Goal: Task Accomplishment & Management: Manage account settings

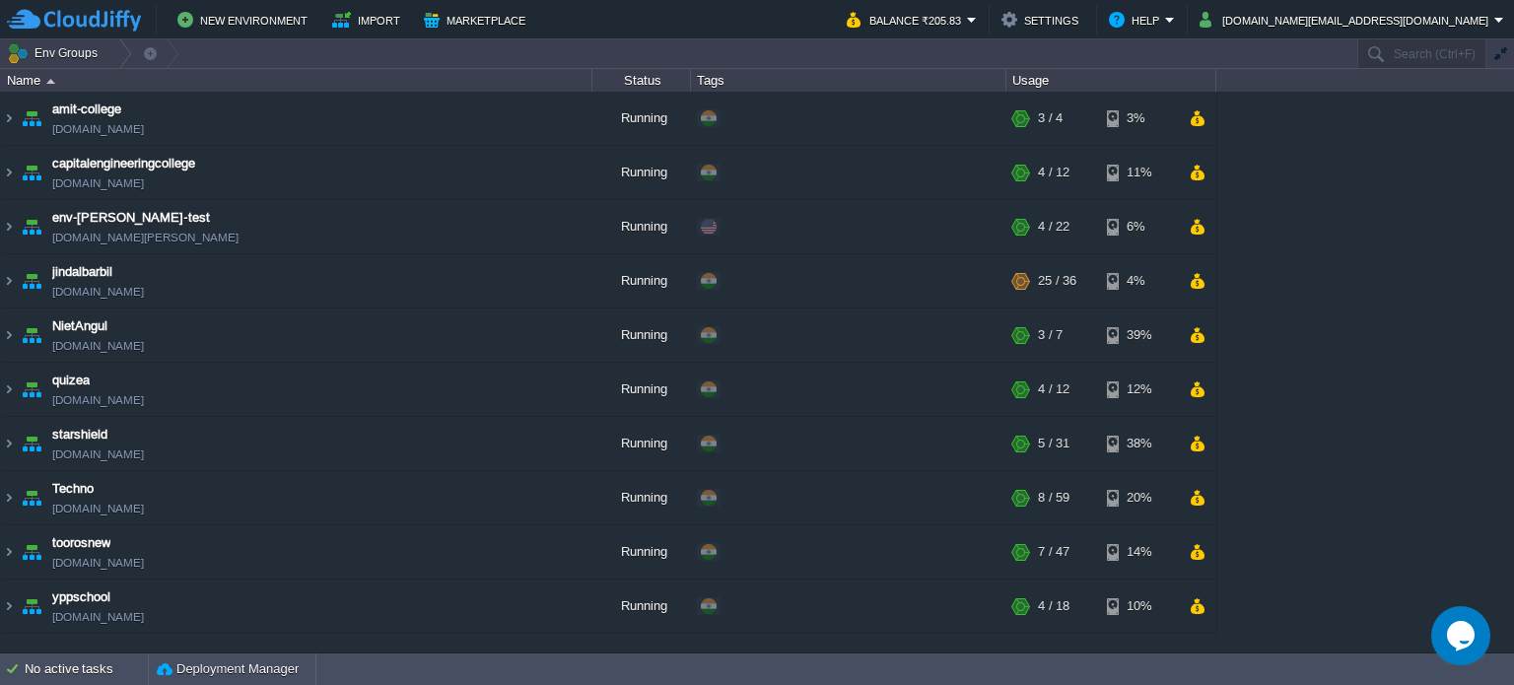
click at [0, 275] on table "amit-college [DOMAIN_NAME] Running + Add to Env Group RAM 30% CPU 2% 3 / 4 3% c…" at bounding box center [608, 363] width 1217 height 542
click at [10, 279] on img at bounding box center [9, 280] width 16 height 53
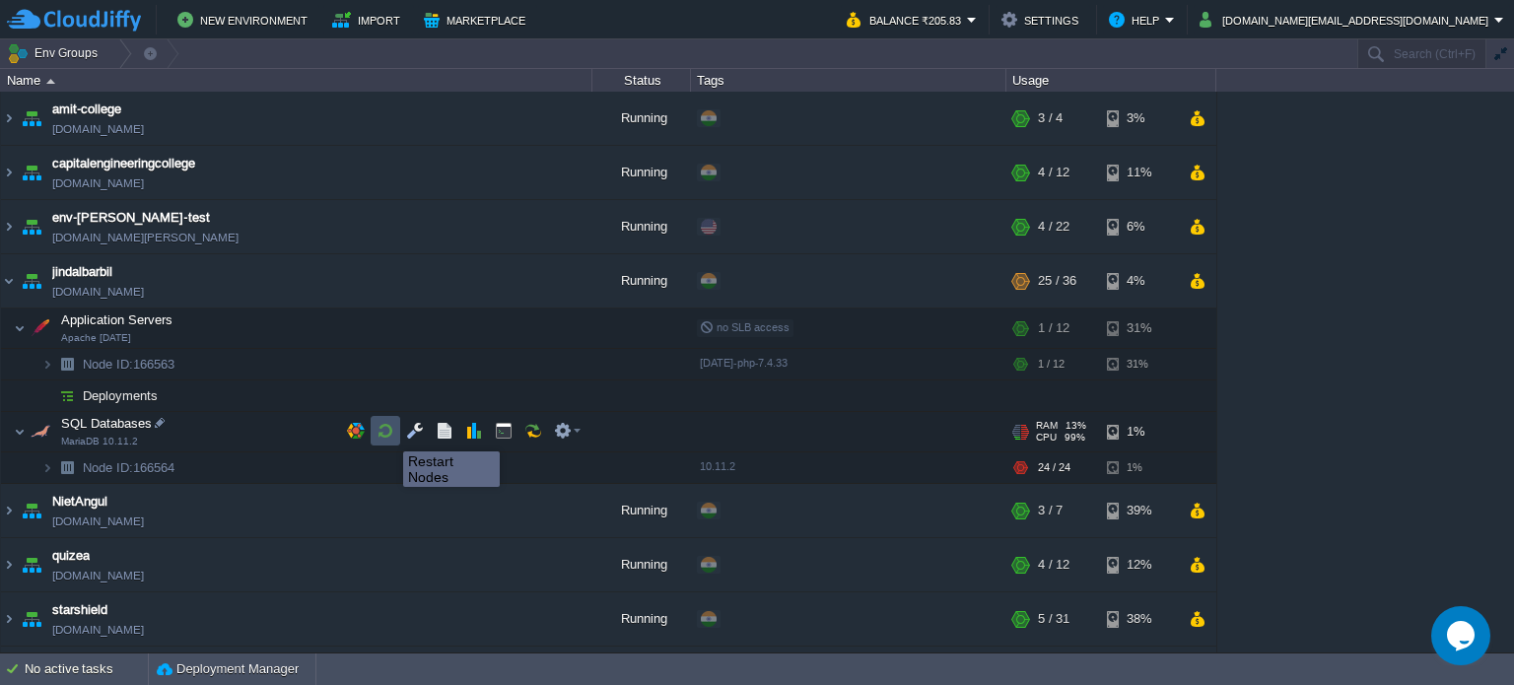
click at [388, 434] on button "button" at bounding box center [386, 431] width 18 height 18
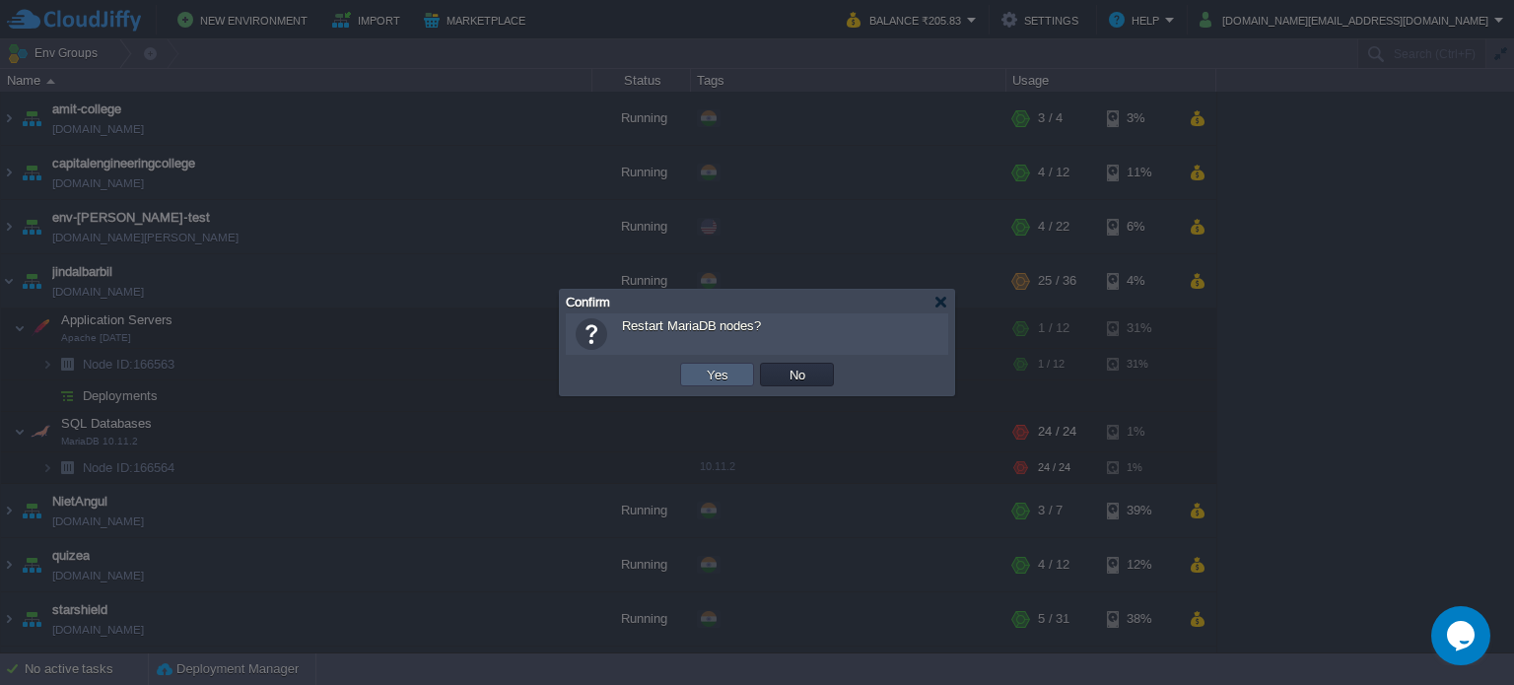
click at [722, 374] on button "Yes" at bounding box center [718, 375] width 34 height 18
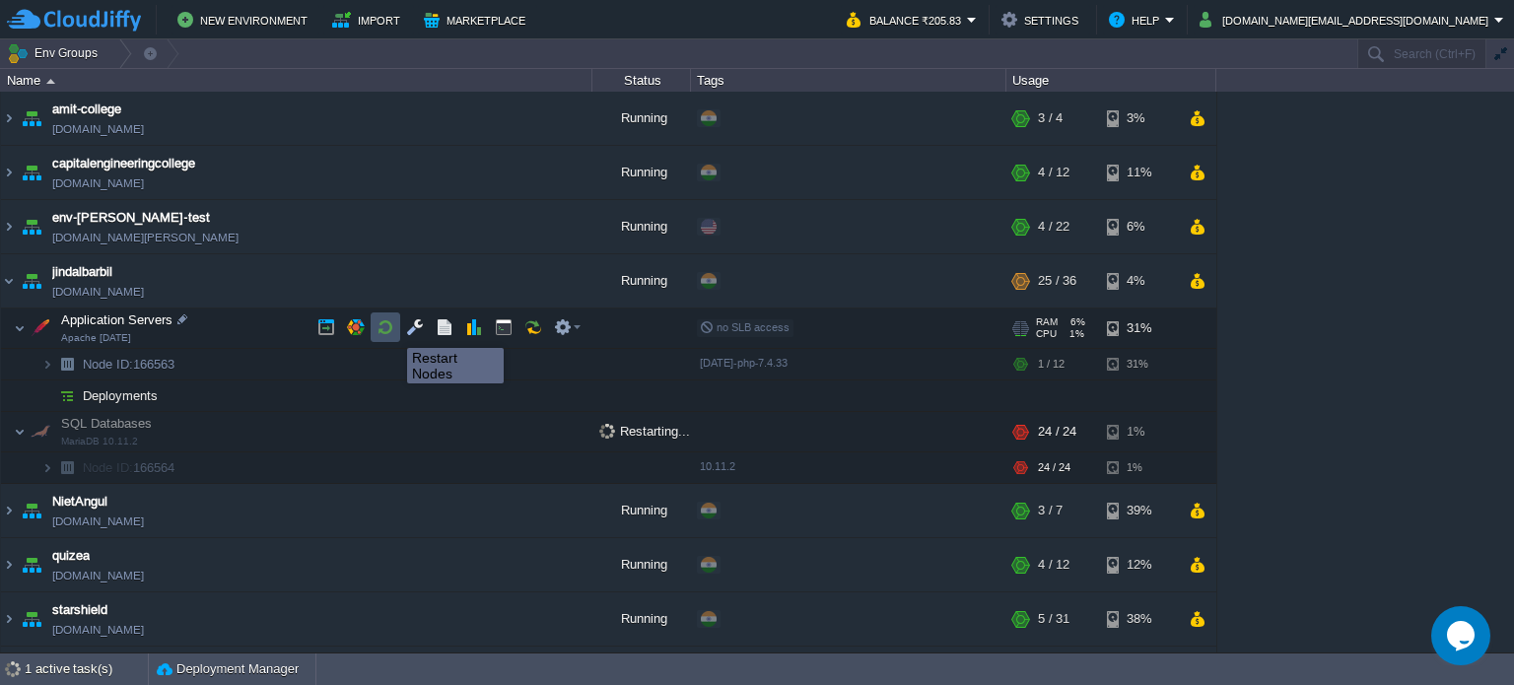
click at [388, 330] on button "button" at bounding box center [386, 327] width 18 height 18
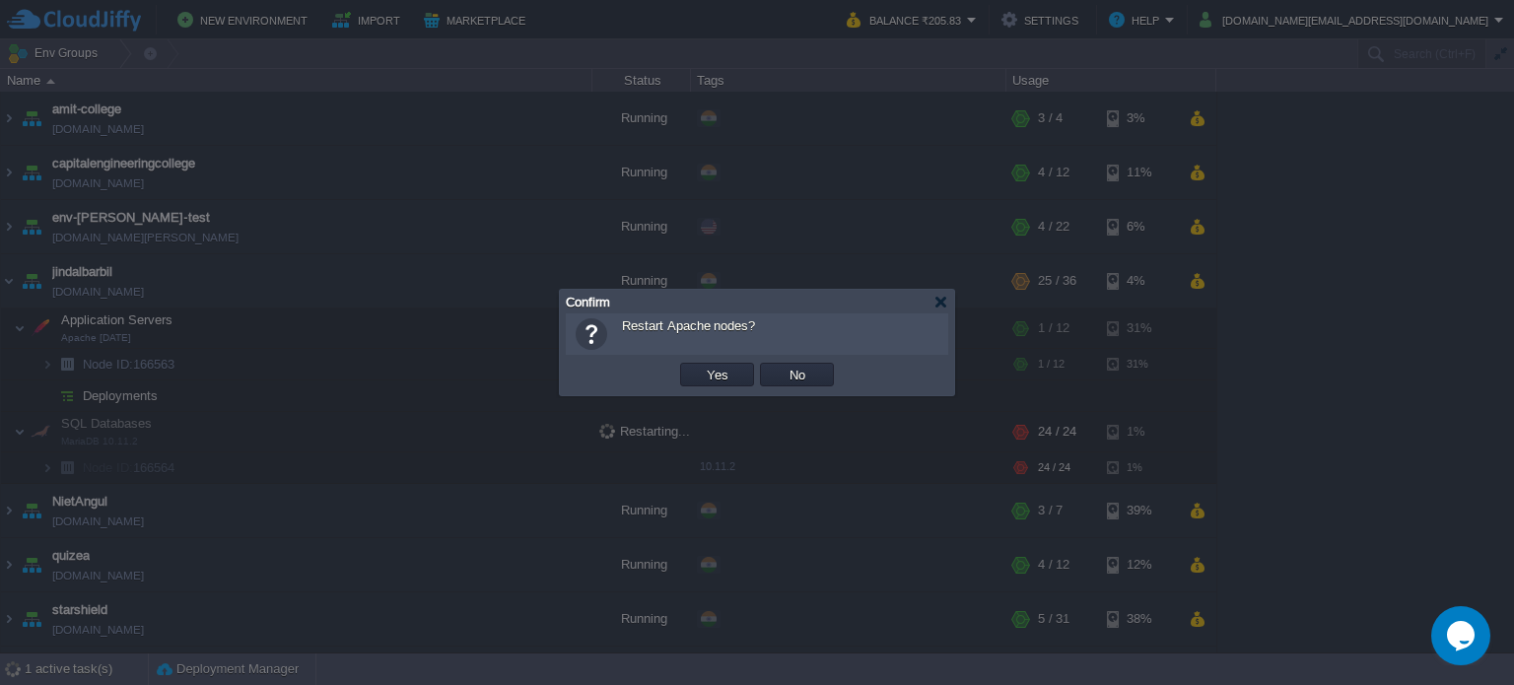
click at [702, 381] on button "Yes" at bounding box center [718, 375] width 34 height 18
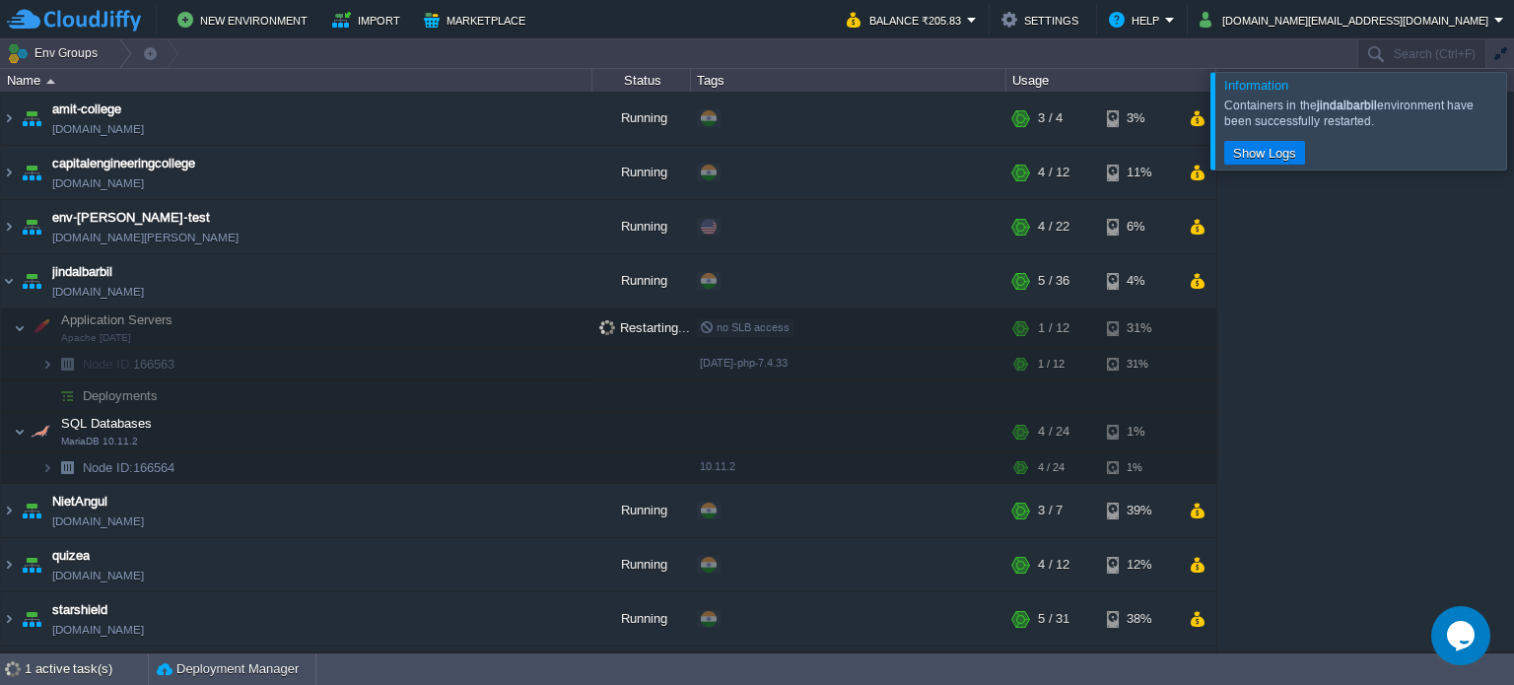
click at [1513, 118] on div at bounding box center [1538, 120] width 0 height 97
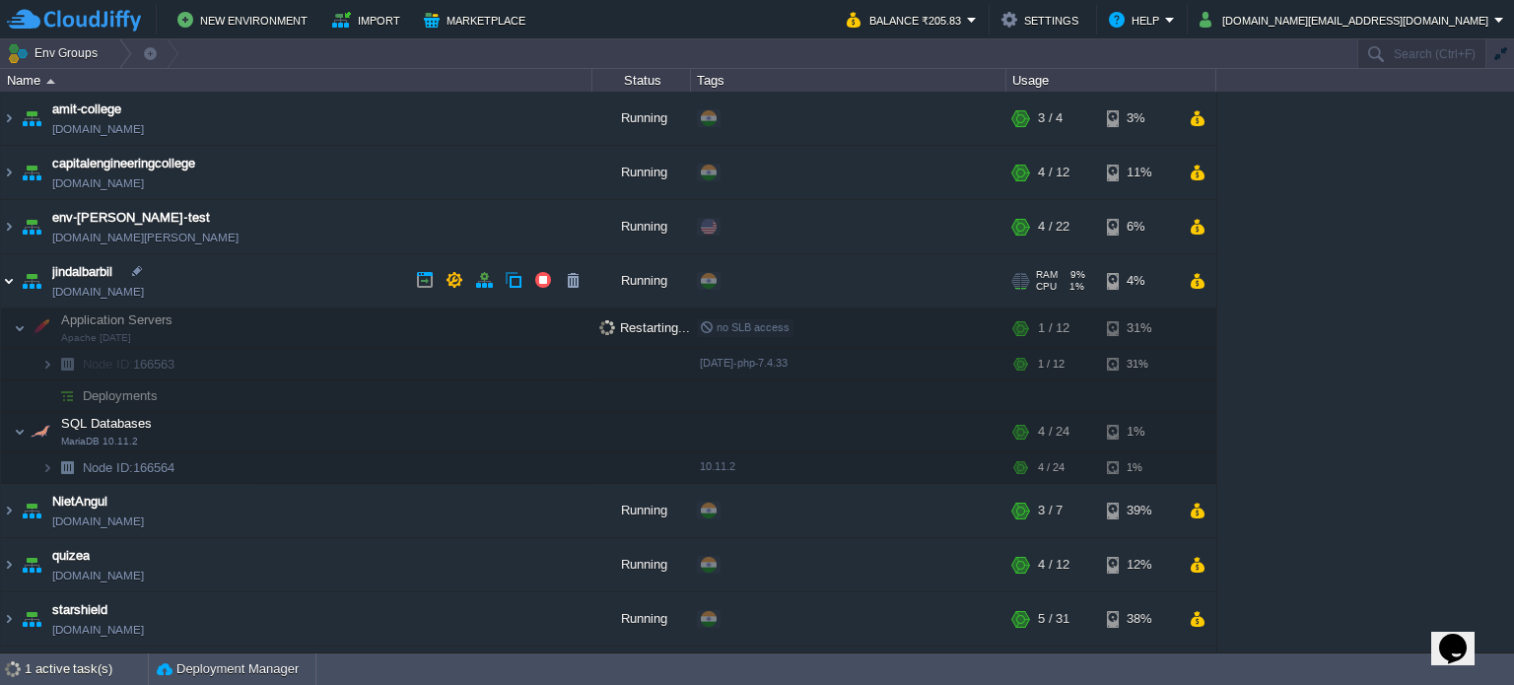
click at [4, 273] on img at bounding box center [9, 280] width 16 height 53
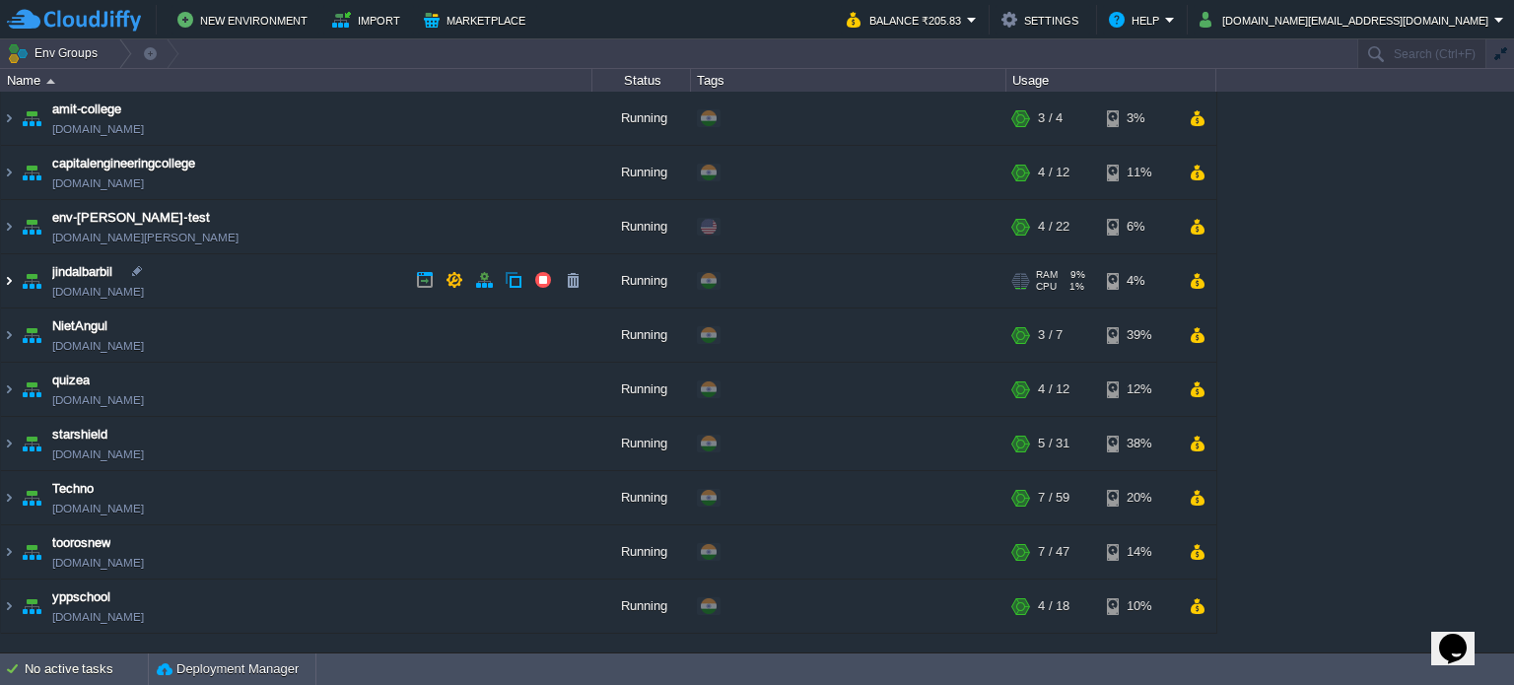
click at [8, 271] on img at bounding box center [9, 280] width 16 height 53
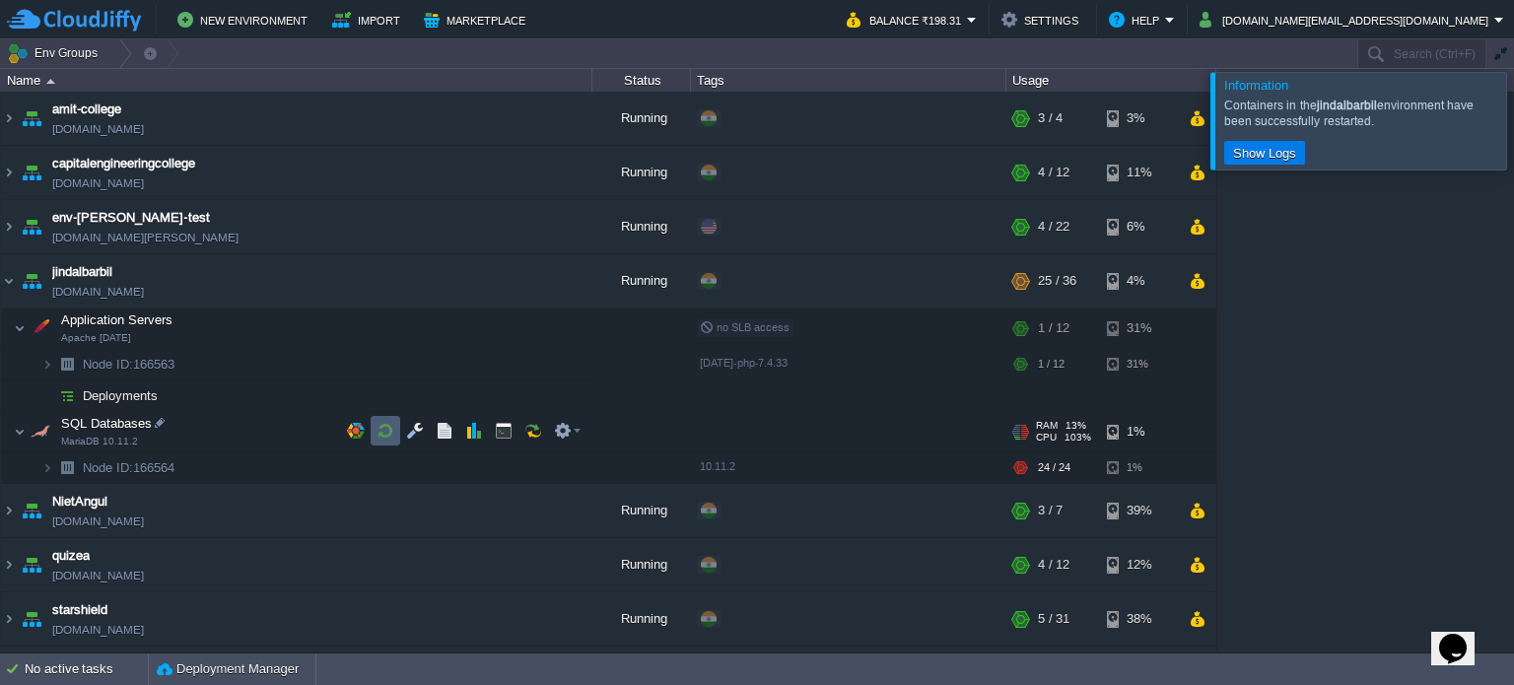
click at [382, 431] on button "button" at bounding box center [386, 431] width 18 height 18
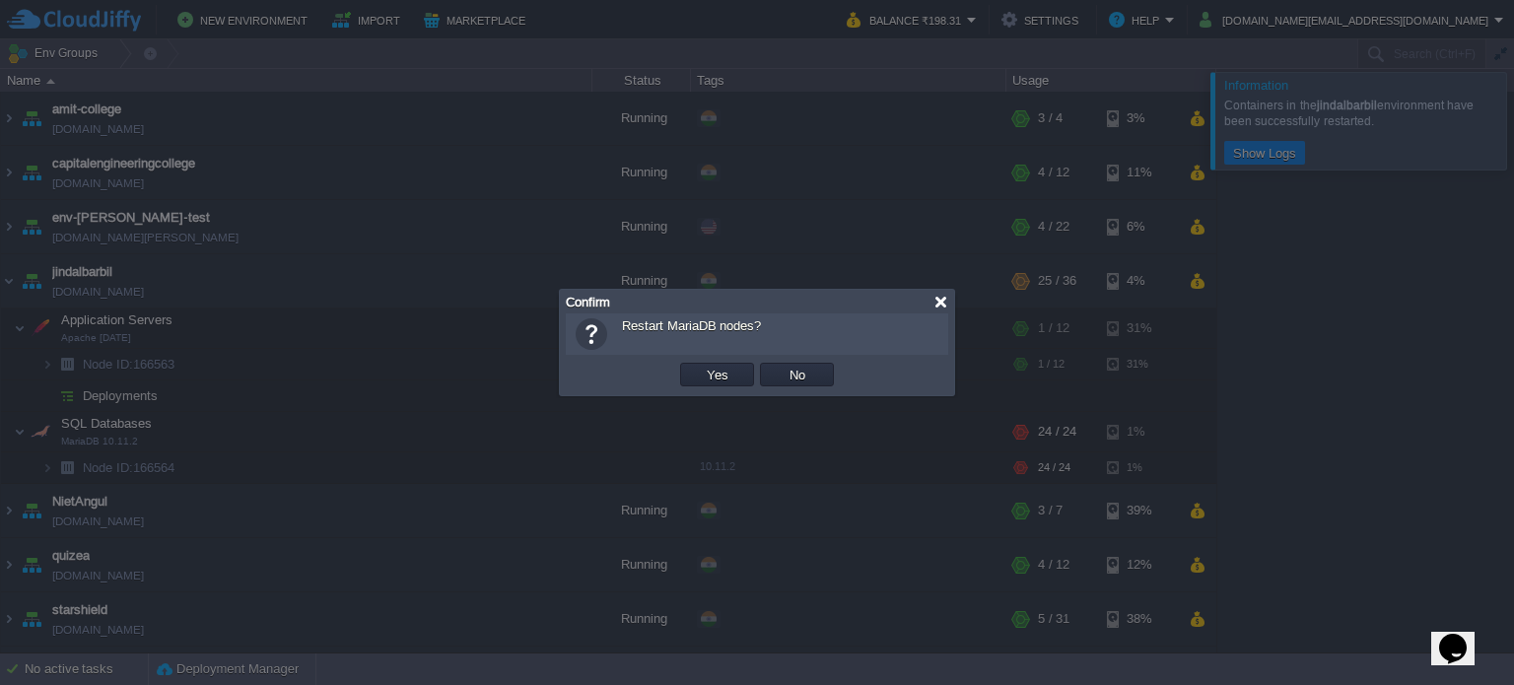
click at [937, 298] on div at bounding box center [940, 302] width 15 height 15
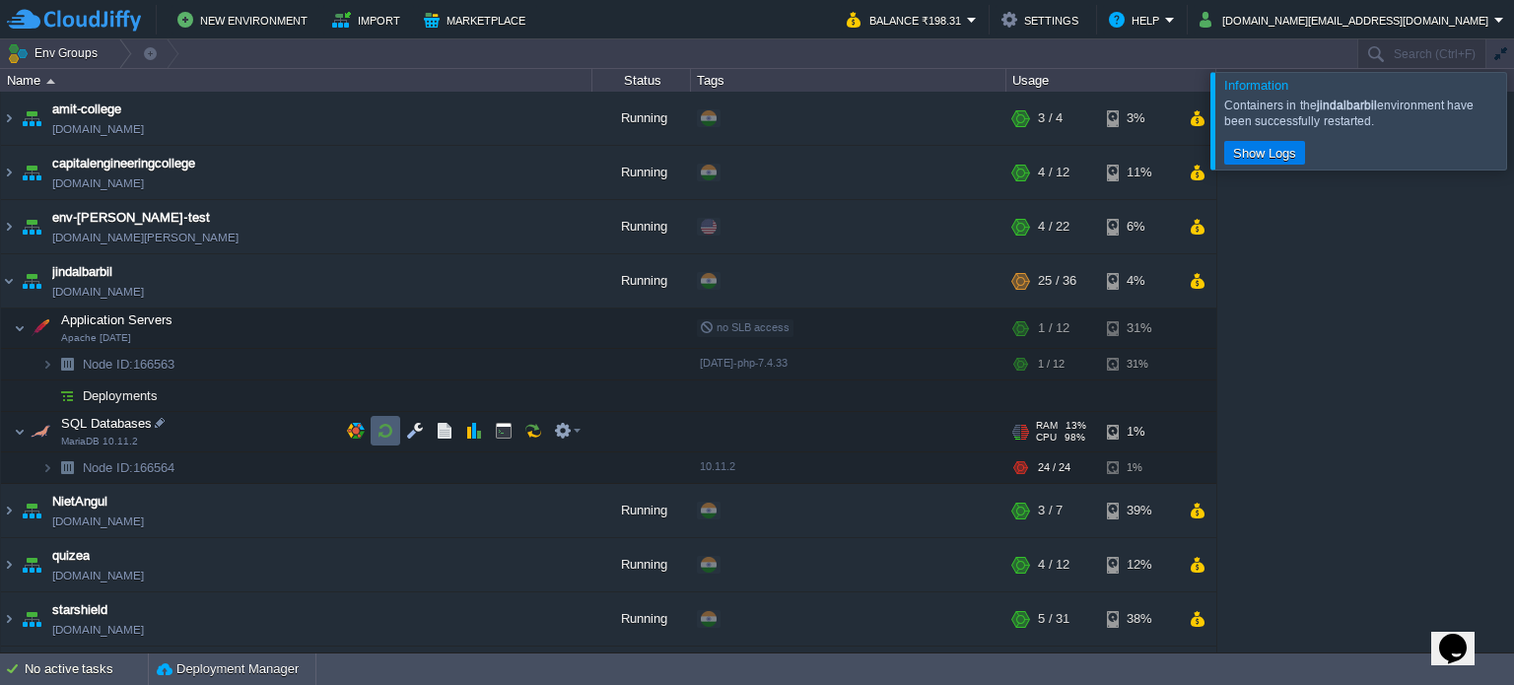
click at [390, 433] on button "button" at bounding box center [386, 431] width 18 height 18
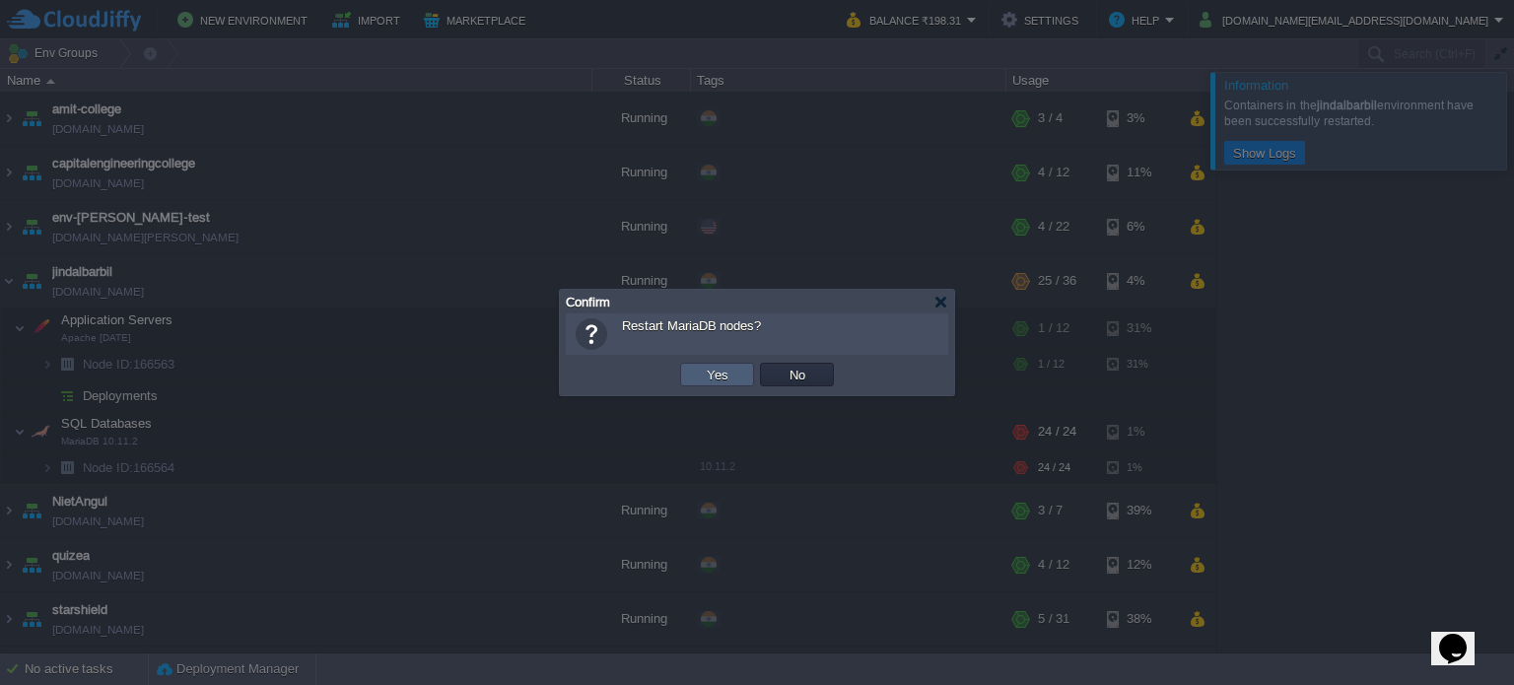
click at [700, 378] on td "Yes" at bounding box center [717, 375] width 74 height 24
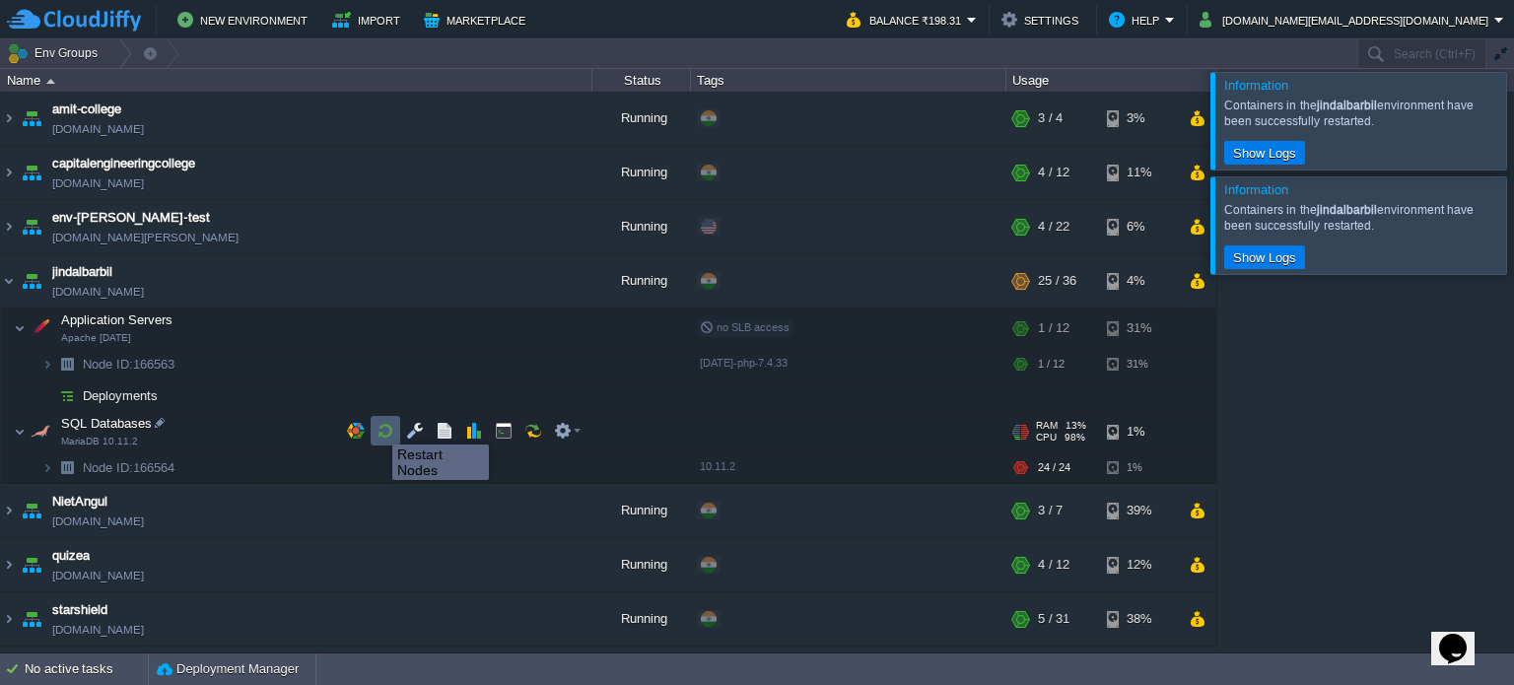
click at [378, 426] on button "button" at bounding box center [386, 431] width 18 height 18
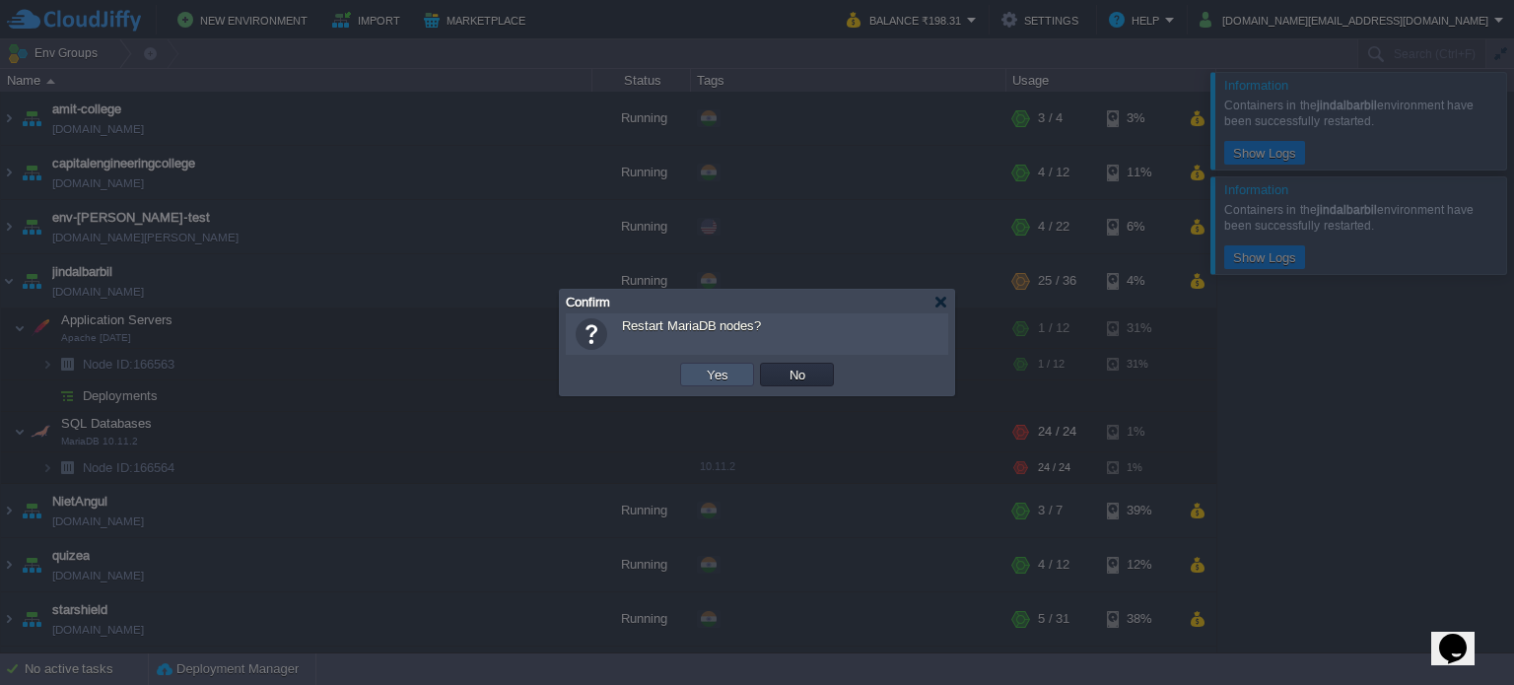
click at [727, 378] on button "Yes" at bounding box center [718, 375] width 34 height 18
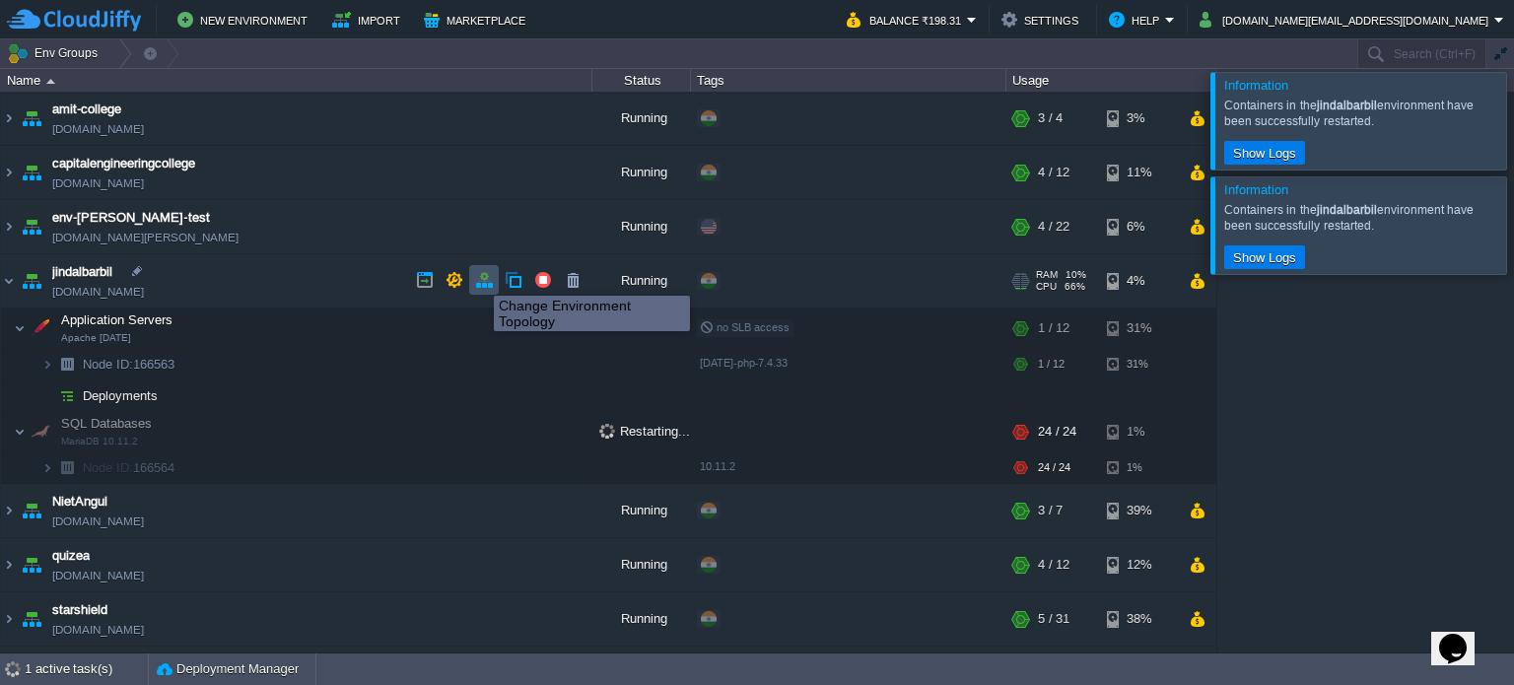
click at [479, 279] on button "button" at bounding box center [484, 280] width 18 height 18
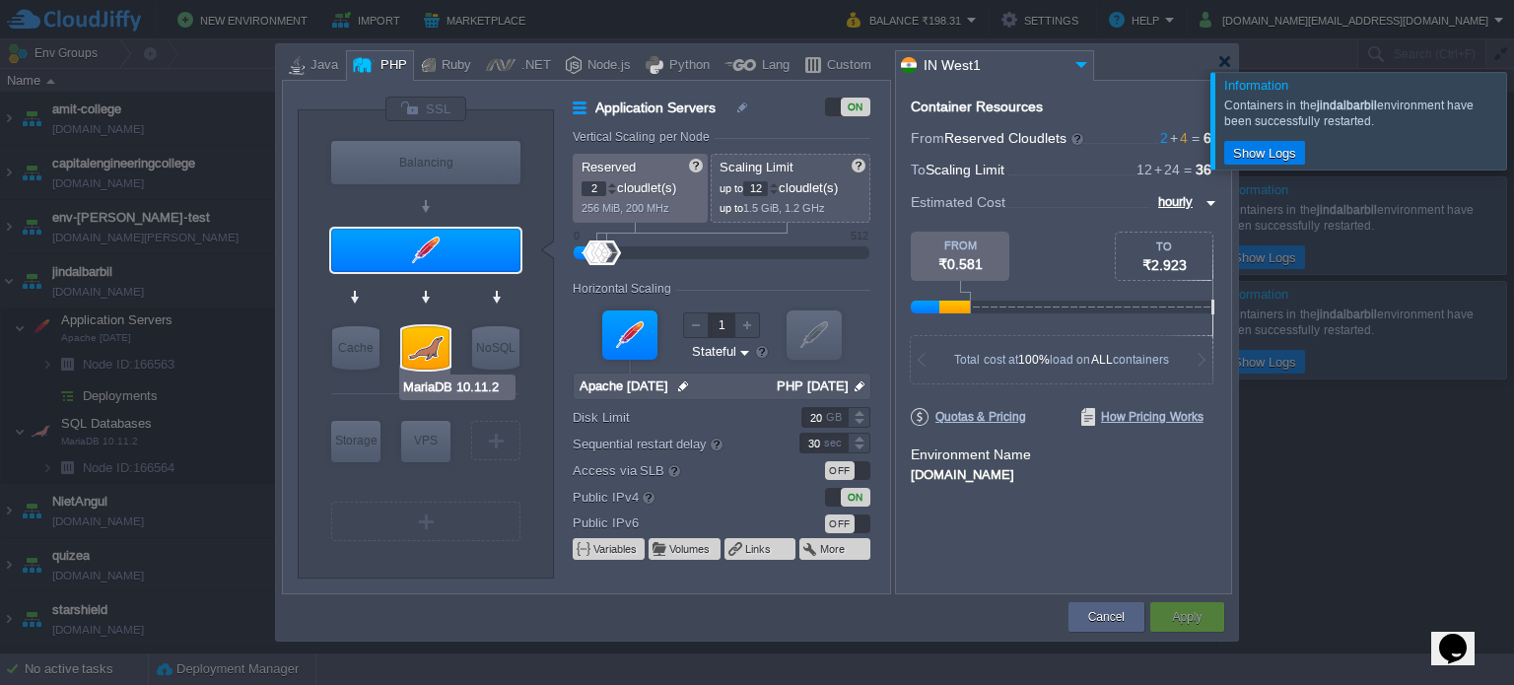
click at [436, 349] on div at bounding box center [425, 347] width 47 height 43
type input "SQL Databases"
type input "4"
type input "24"
type input "MariaDB 10.11.2"
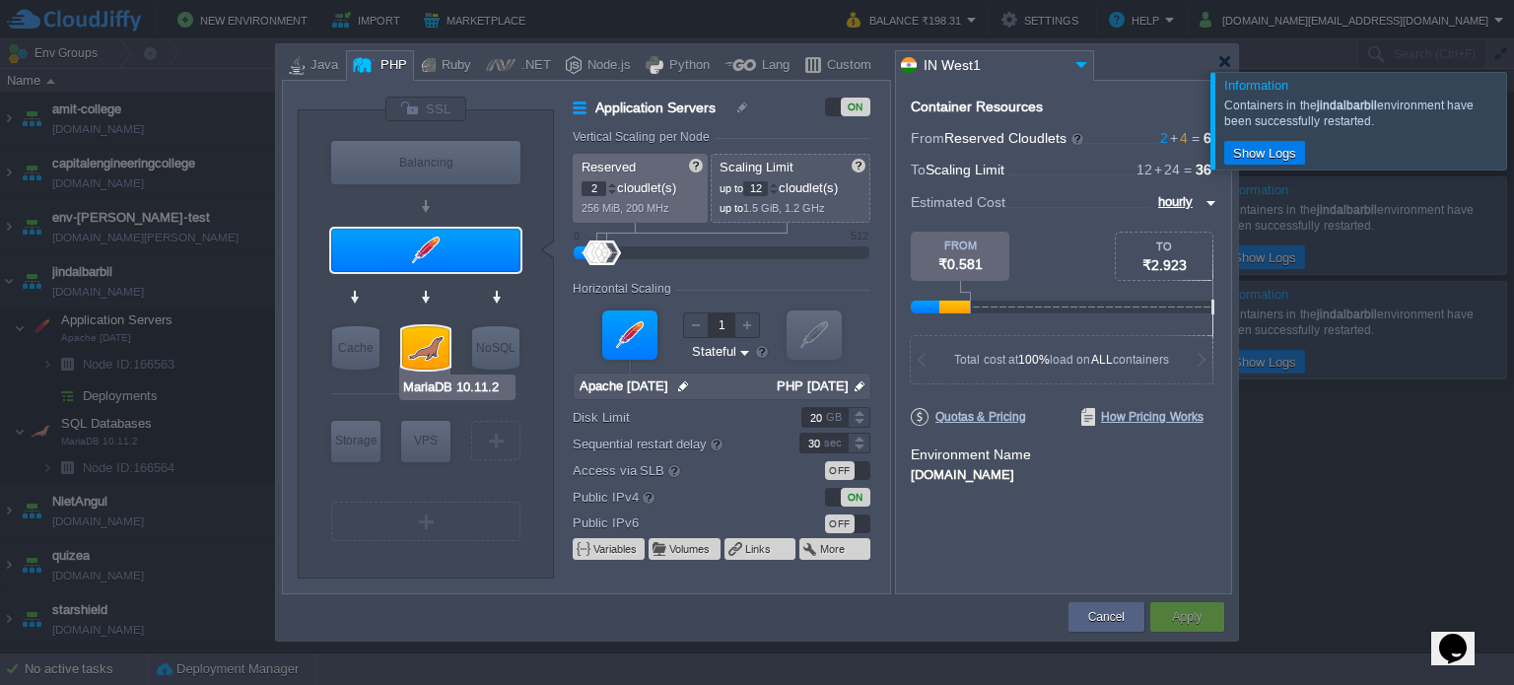
type input "null"
type input "10.11.2"
type input "Stateless"
type input "200"
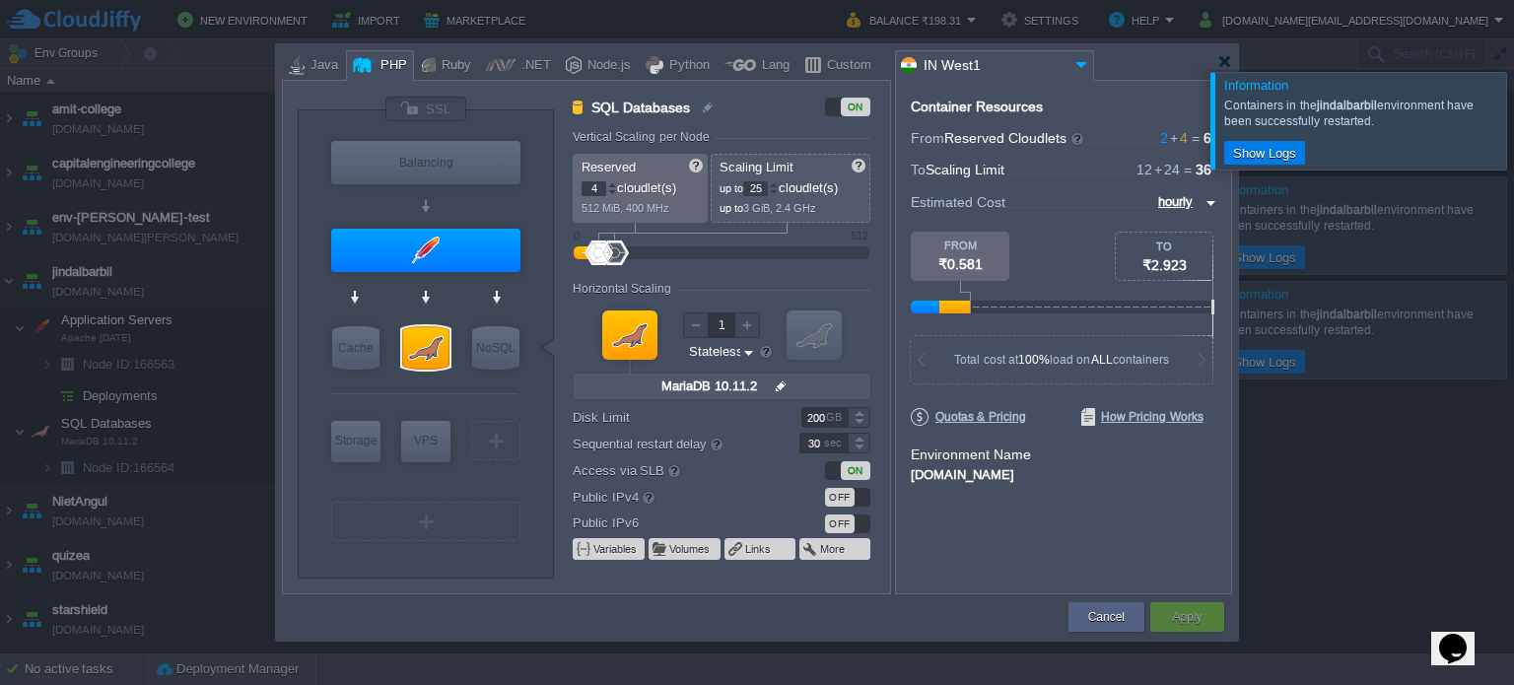
click at [779, 181] on div at bounding box center [774, 184] width 10 height 7
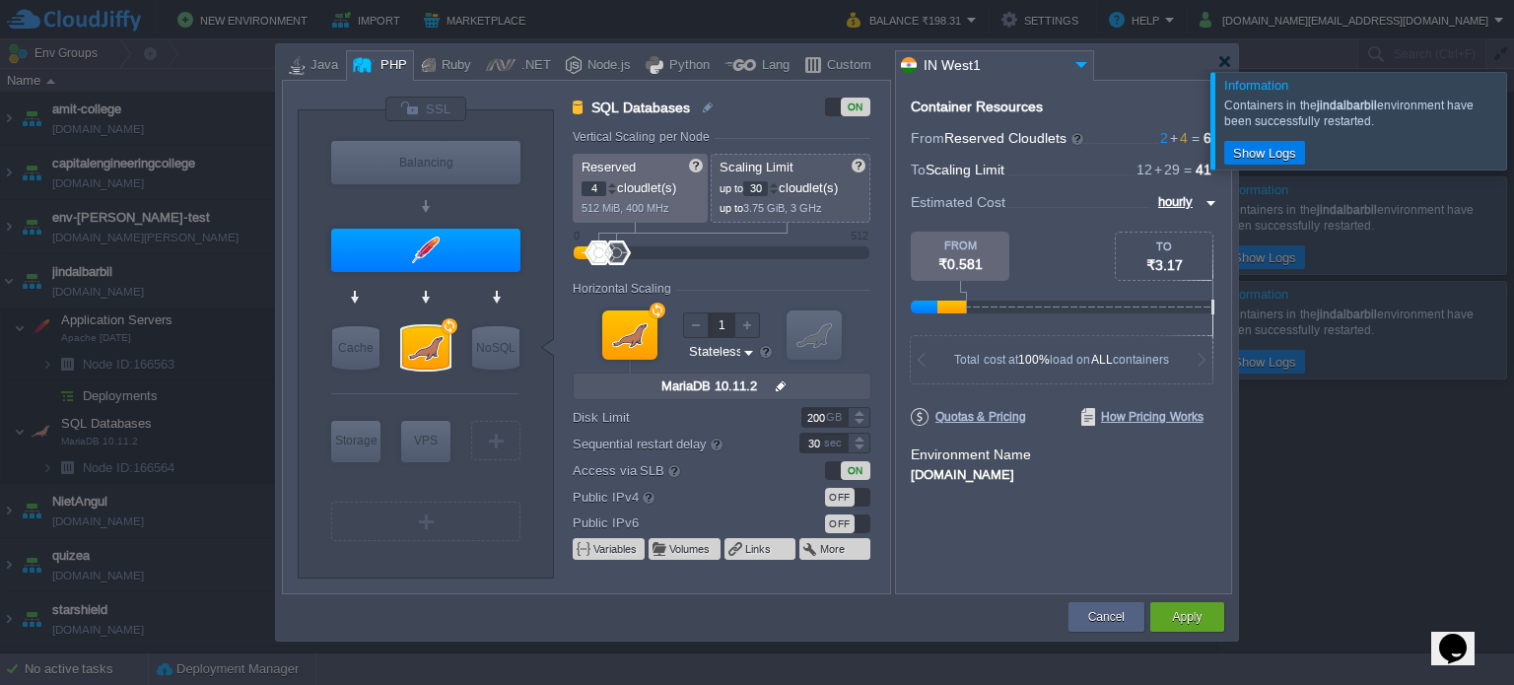
click at [779, 181] on div at bounding box center [774, 184] width 10 height 7
type input "34"
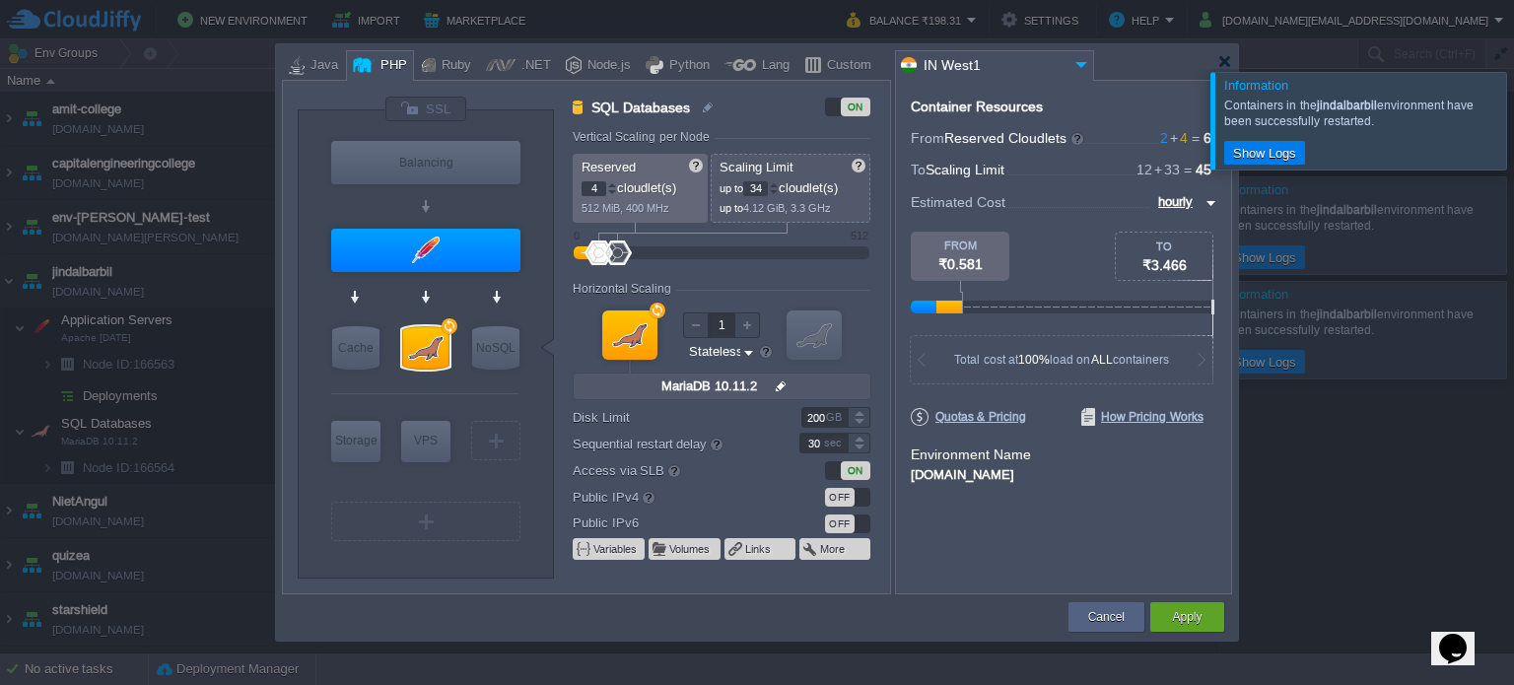
click at [779, 181] on div at bounding box center [774, 184] width 10 height 7
click at [1187, 622] on button "Apply" at bounding box center [1187, 617] width 30 height 20
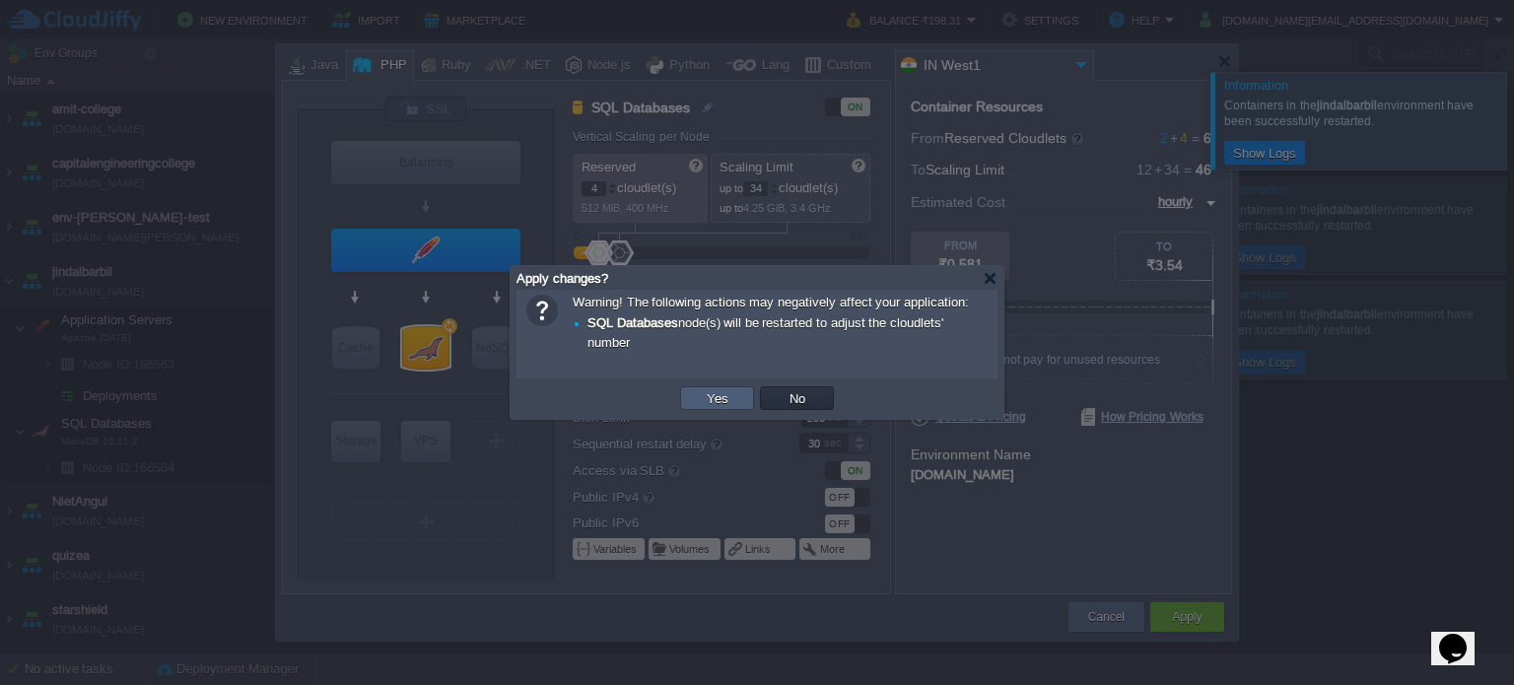
click at [741, 396] on td "Yes" at bounding box center [717, 398] width 74 height 24
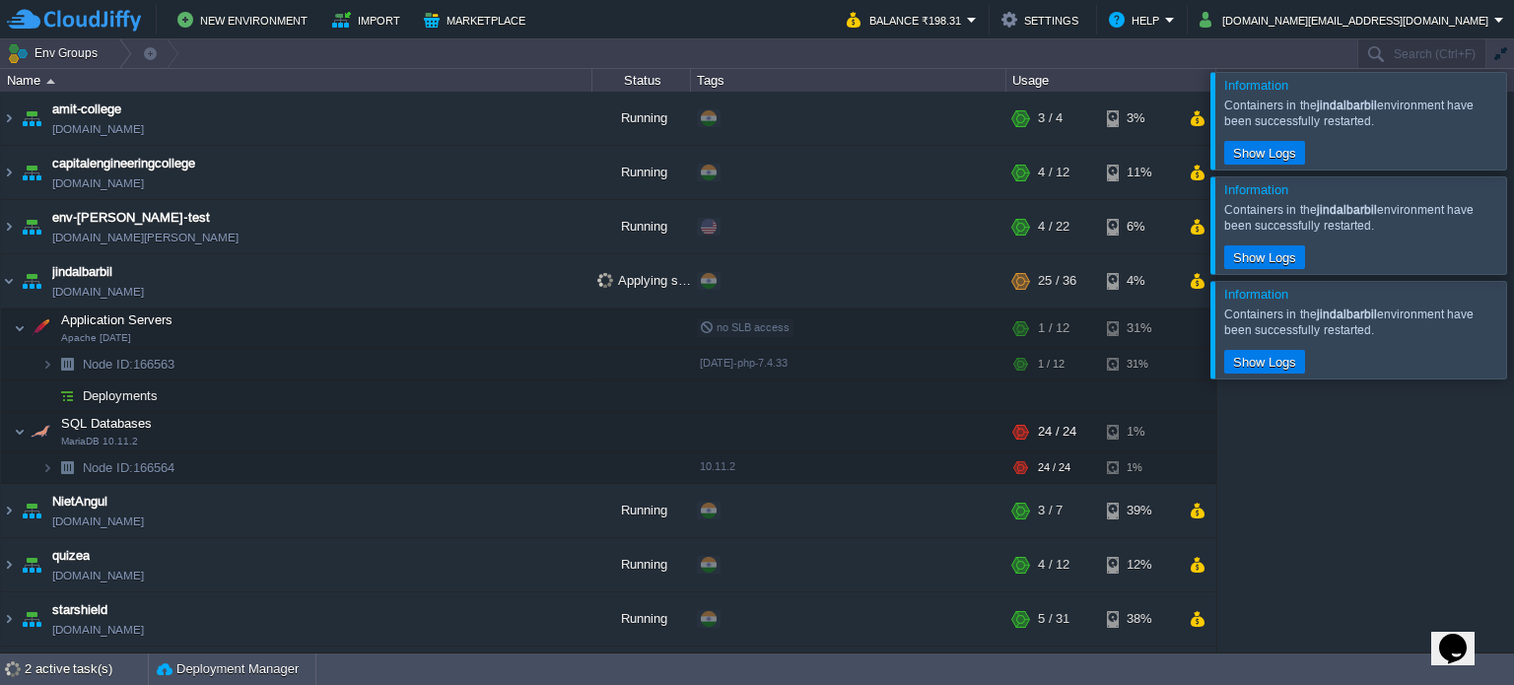
click at [1513, 228] on div at bounding box center [1538, 224] width 0 height 97
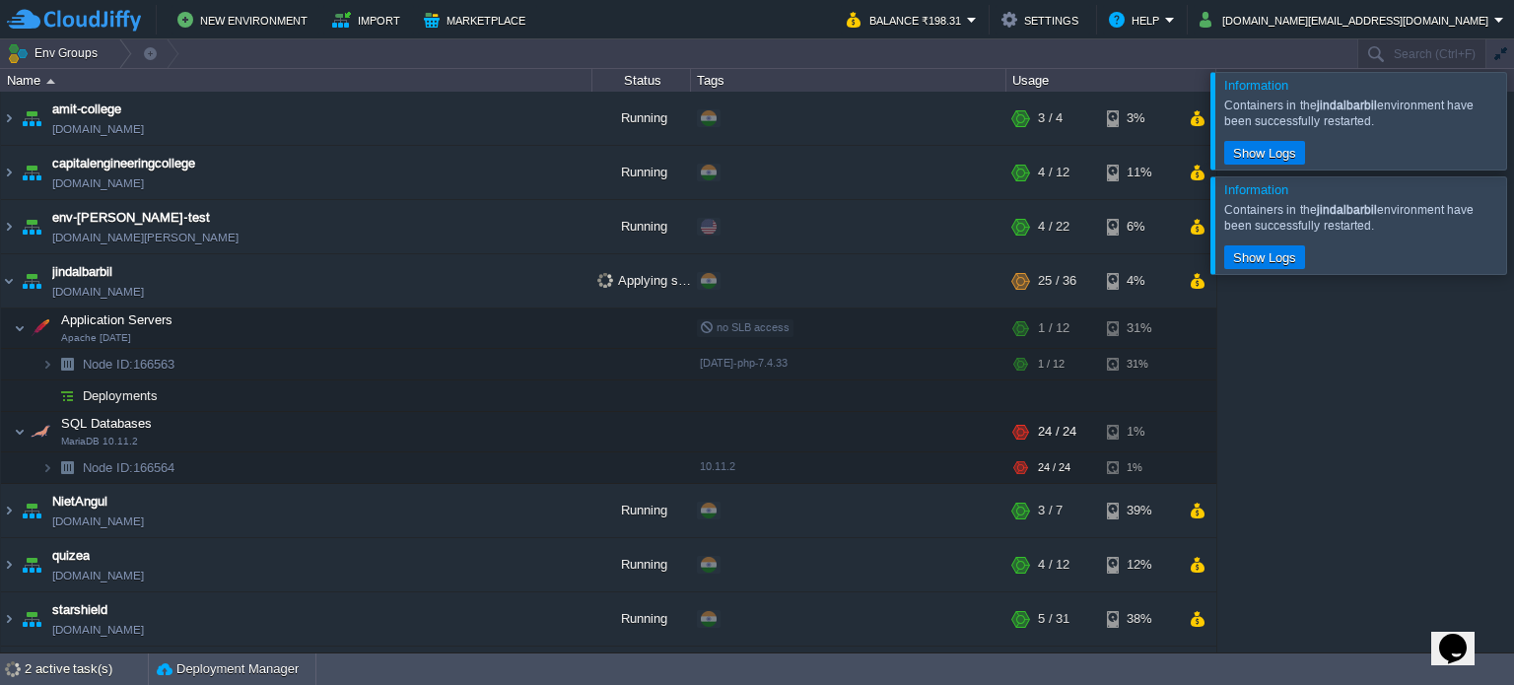
click at [1513, 125] on div at bounding box center [1538, 120] width 0 height 97
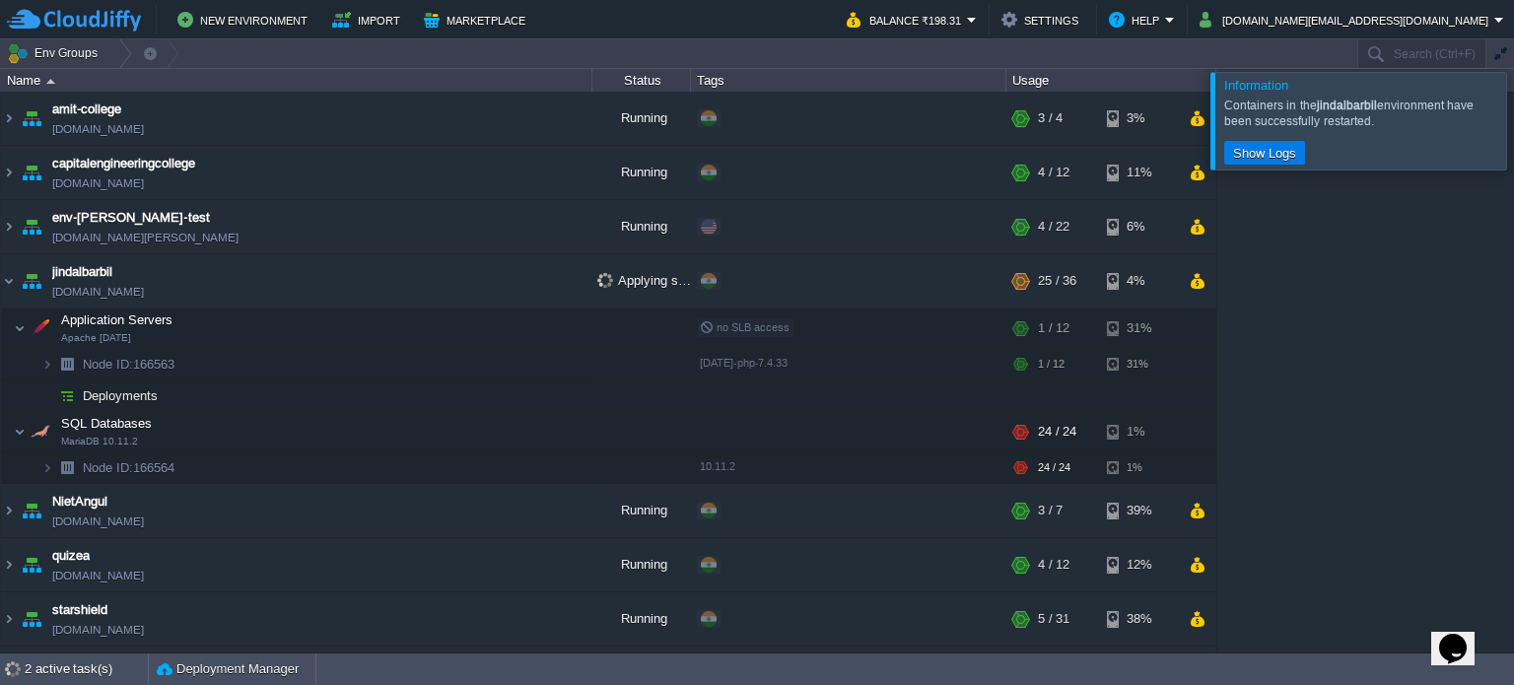
click at [1513, 118] on div at bounding box center [1538, 120] width 0 height 97
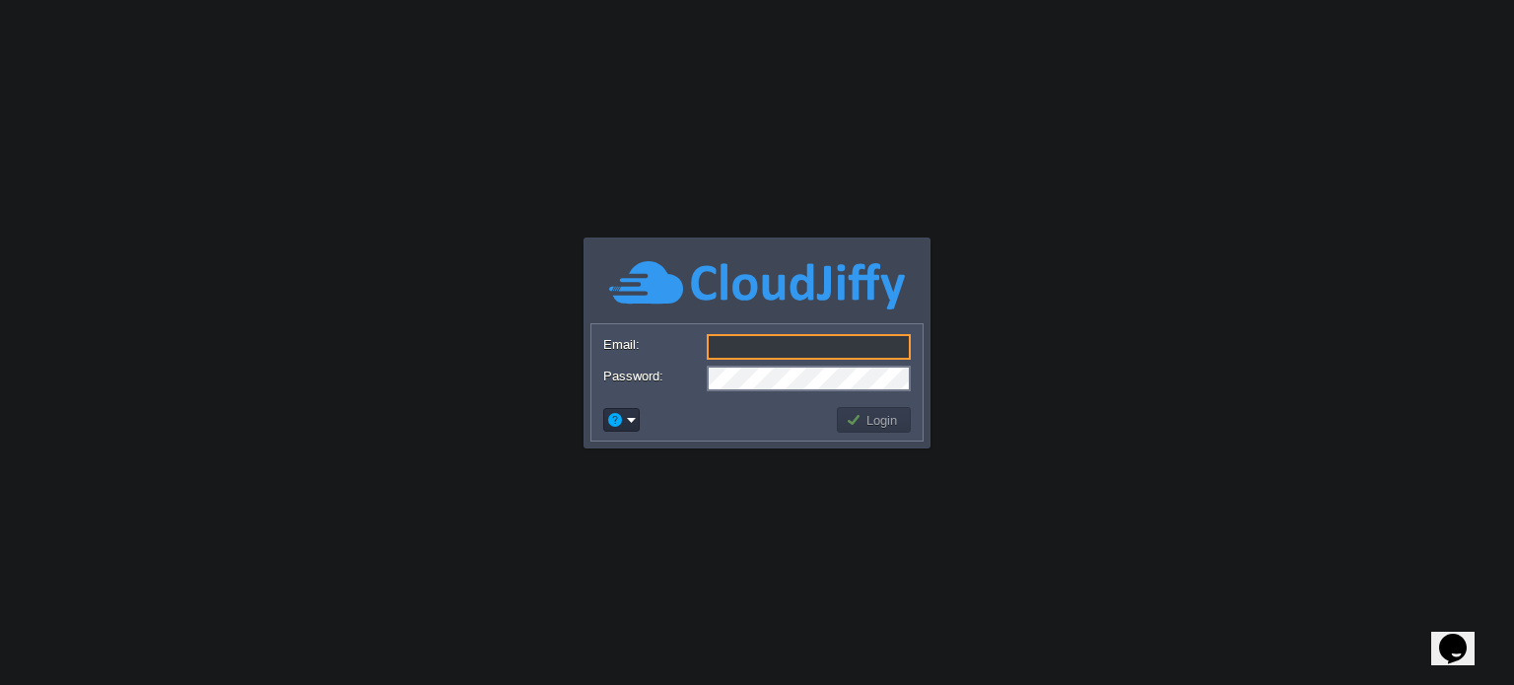
type input "[DOMAIN_NAME][EMAIL_ADDRESS][DOMAIN_NAME]"
click at [875, 415] on button "Login" at bounding box center [874, 420] width 57 height 18
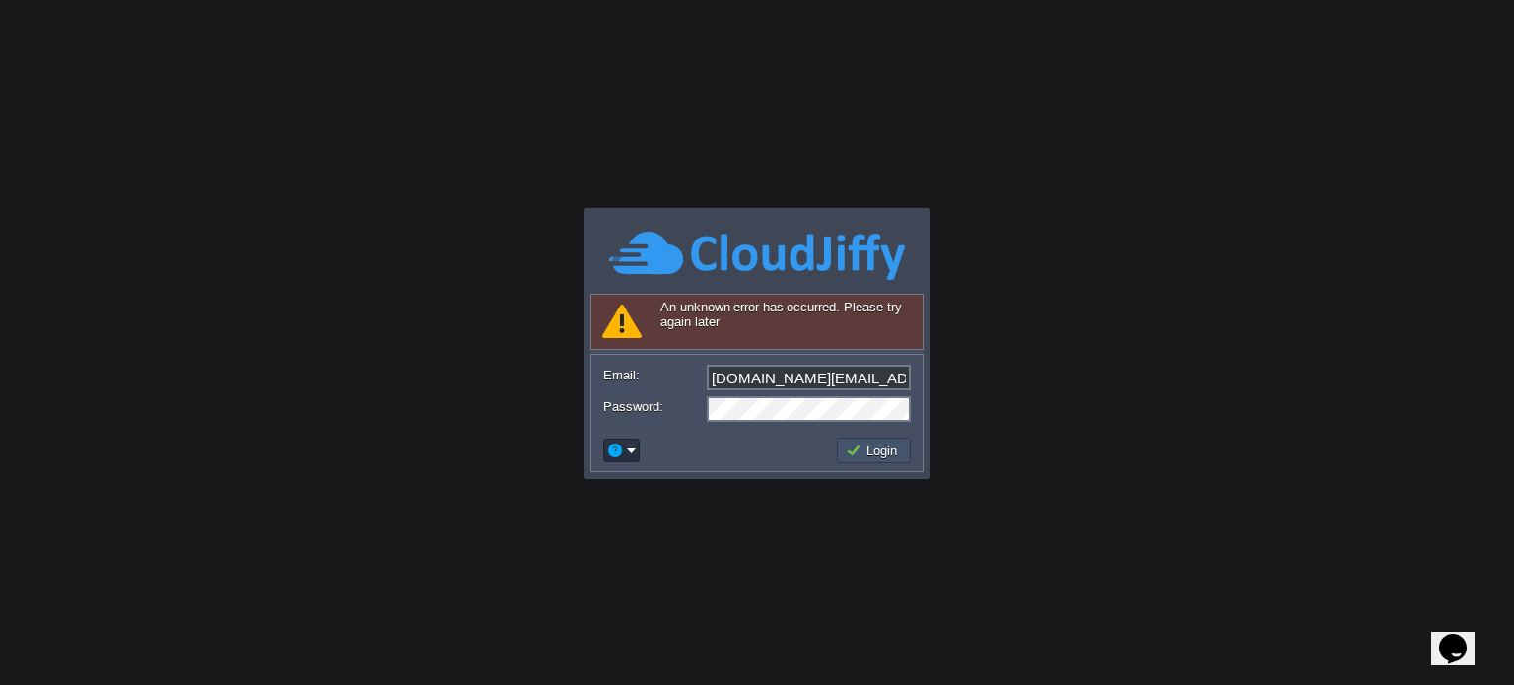
click at [868, 456] on button "Login" at bounding box center [874, 451] width 57 height 18
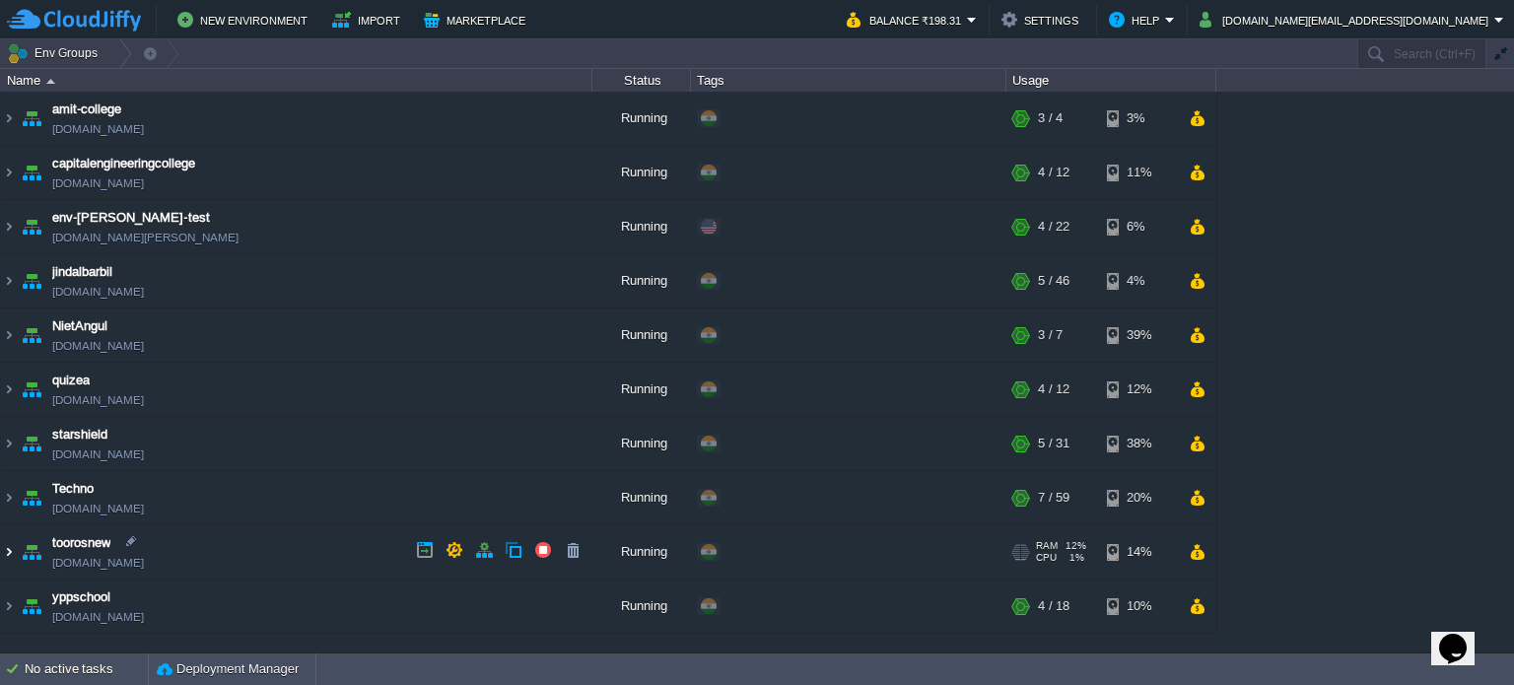
click at [8, 545] on img at bounding box center [9, 551] width 16 height 53
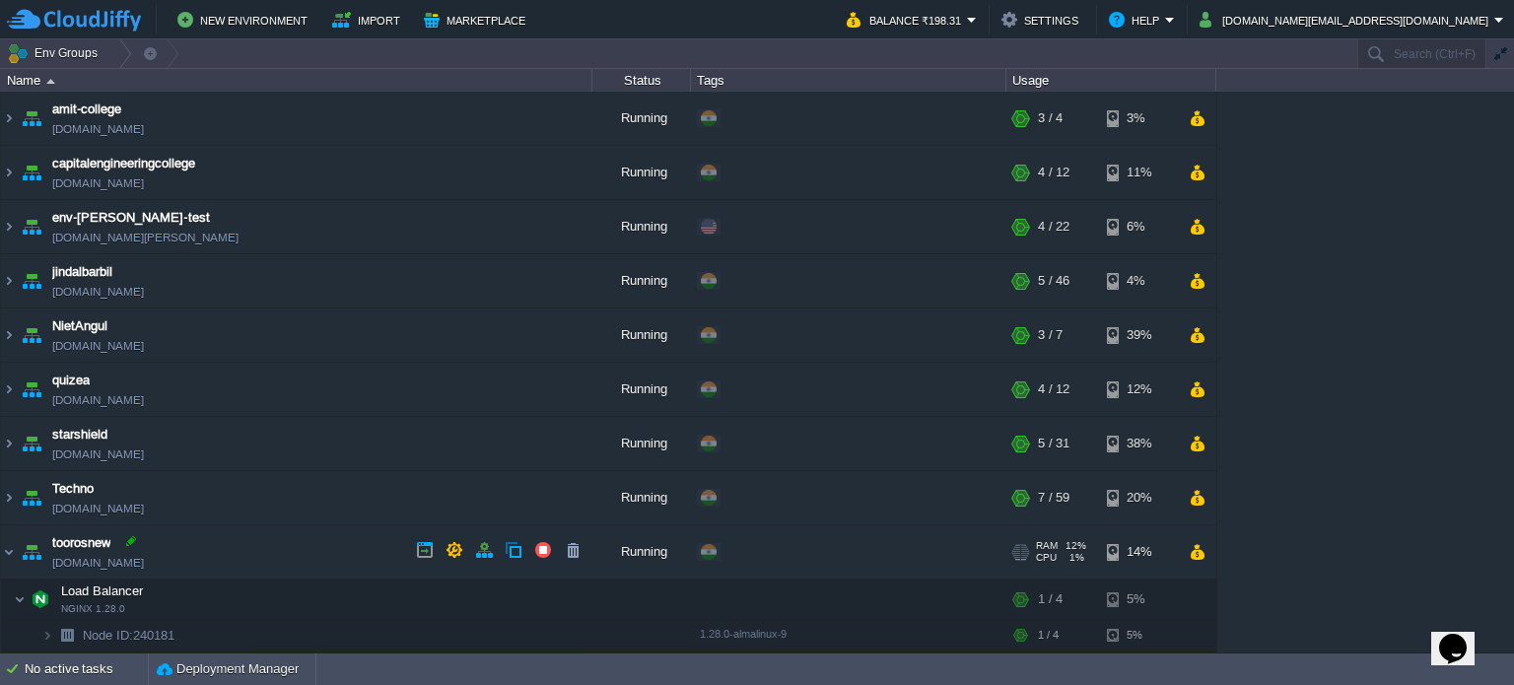
click at [135, 538] on div at bounding box center [131, 541] width 18 height 18
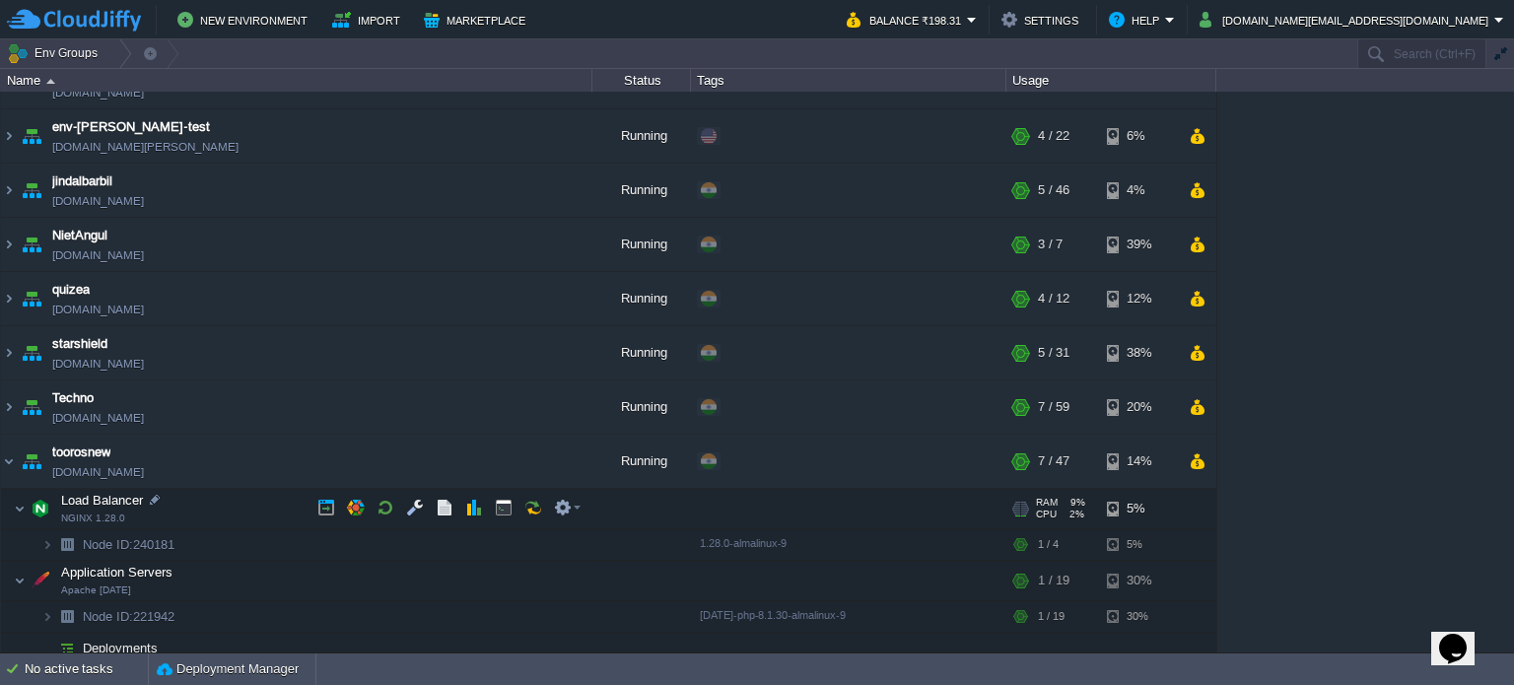
scroll to position [99, 0]
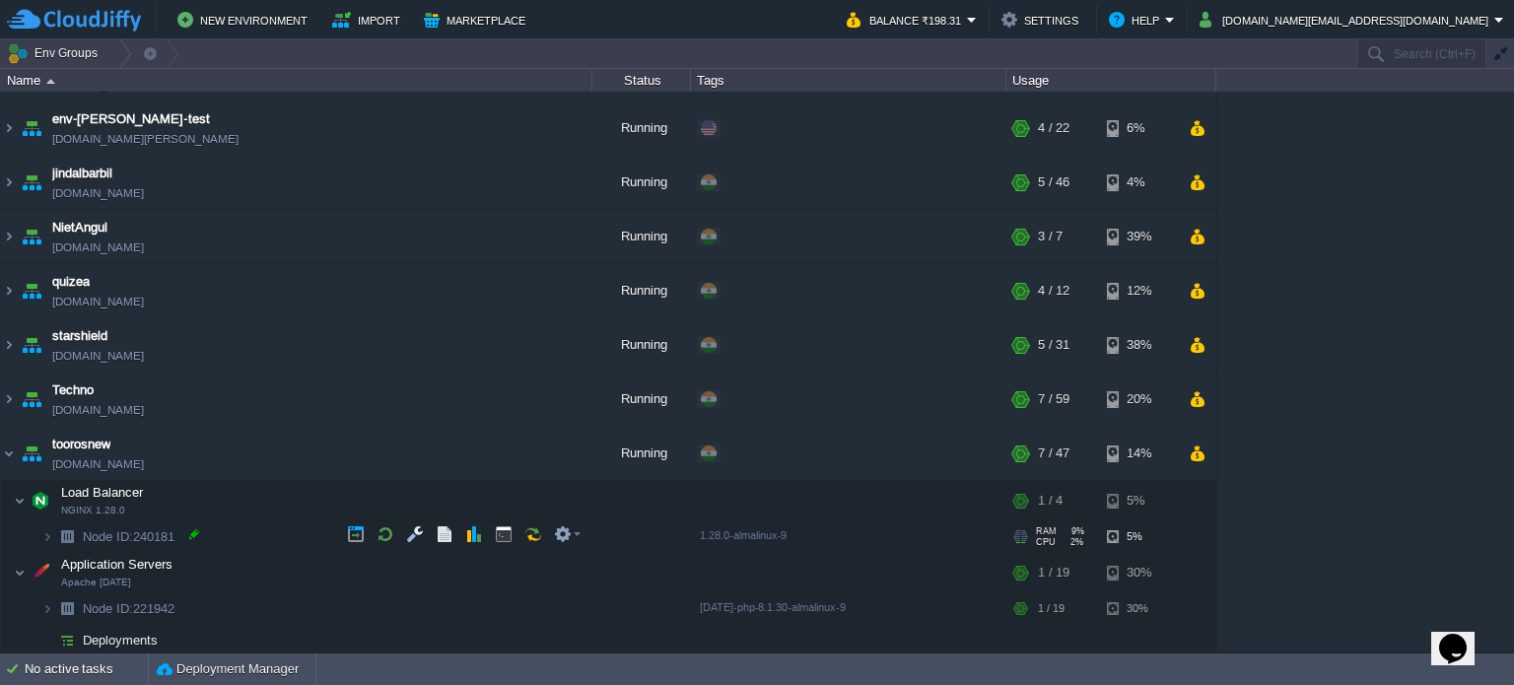
click at [198, 536] on div at bounding box center [194, 534] width 18 height 18
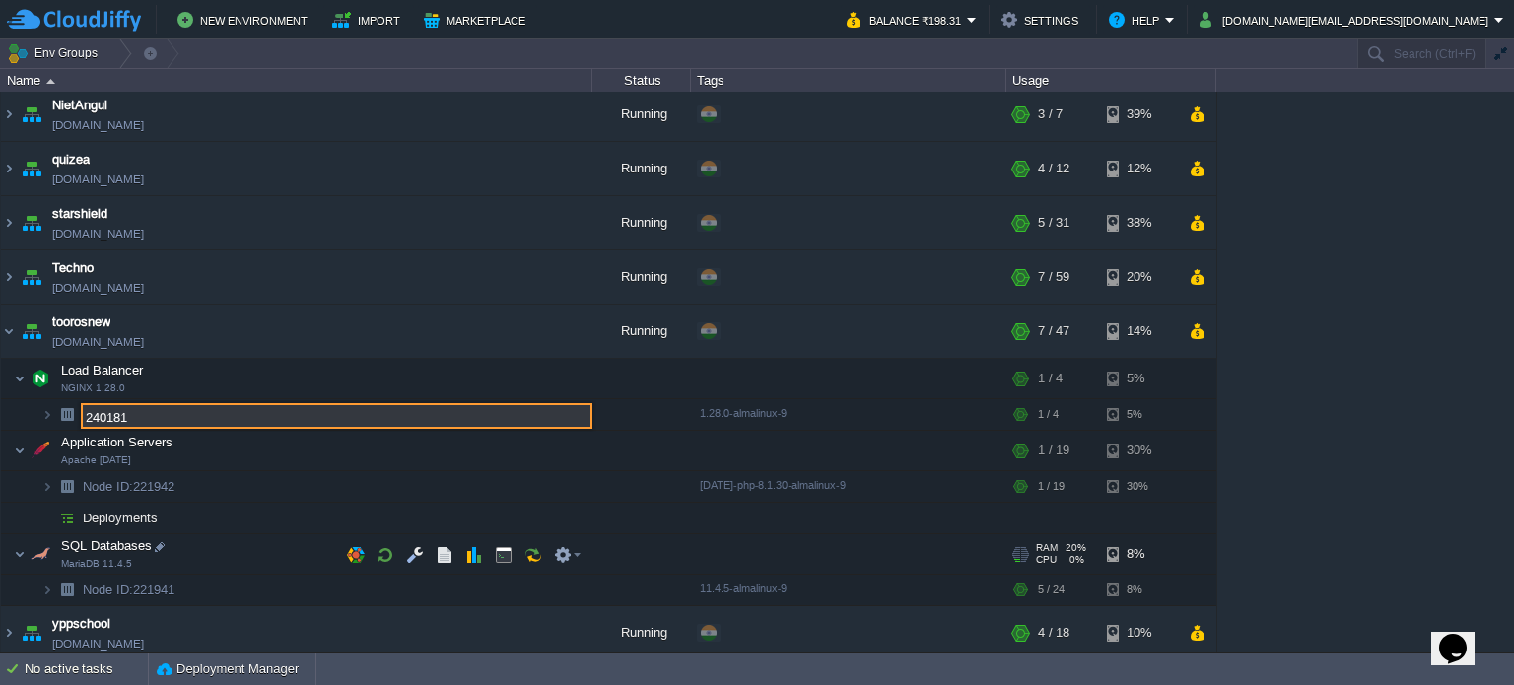
scroll to position [225, 0]
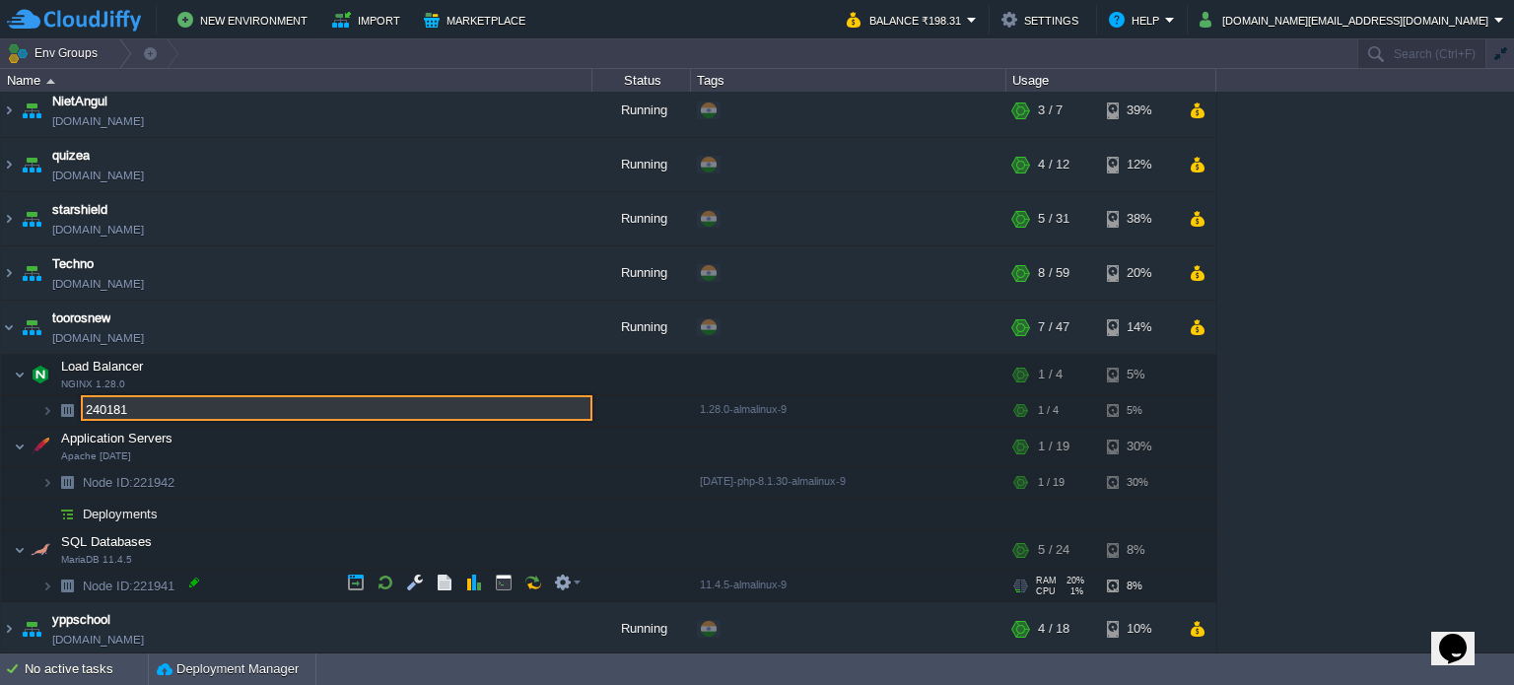
click at [194, 578] on div at bounding box center [194, 583] width 18 height 18
type input "221941"
